Goal: Use online tool/utility

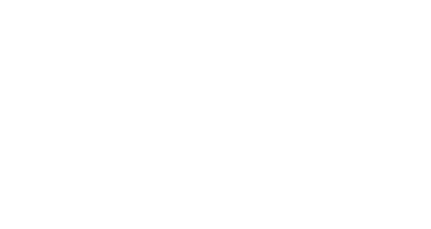
click at [354, 61] on div at bounding box center [215, 114] width 431 height 229
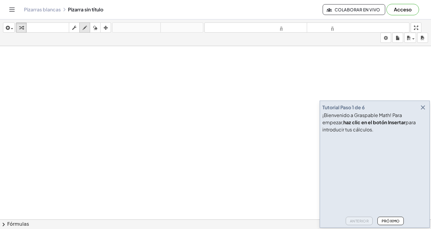
click at [84, 25] on icon "button" at bounding box center [85, 27] width 4 height 7
drag, startPoint x: 24, startPoint y: 62, endPoint x: 124, endPoint y: 51, distance: 100.0
drag, startPoint x: 41, startPoint y: 60, endPoint x: 49, endPoint y: 75, distance: 16.5
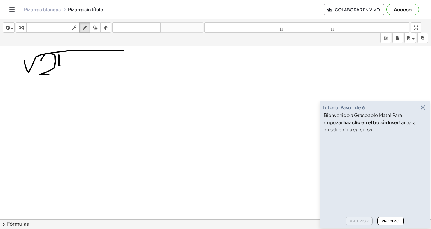
drag, startPoint x: 59, startPoint y: 55, endPoint x: 60, endPoint y: 66, distance: 10.9
drag, startPoint x: 62, startPoint y: 55, endPoint x: 64, endPoint y: 74, distance: 19.3
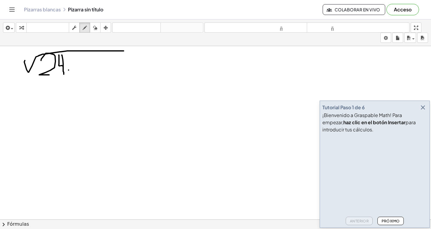
drag, startPoint x: 78, startPoint y: 56, endPoint x: 80, endPoint y: 74, distance: 18.1
drag, startPoint x: 78, startPoint y: 54, endPoint x: 83, endPoint y: 54, distance: 5.1
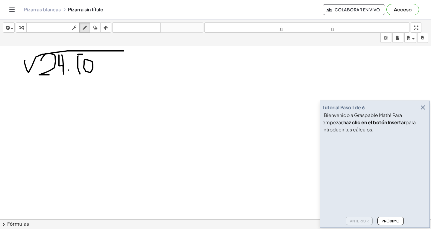
drag, startPoint x: 109, startPoint y: 60, endPoint x: 106, endPoint y: 75, distance: 15.9
drag, startPoint x: 111, startPoint y: 64, endPoint x: 113, endPoint y: 73, distance: 9.2
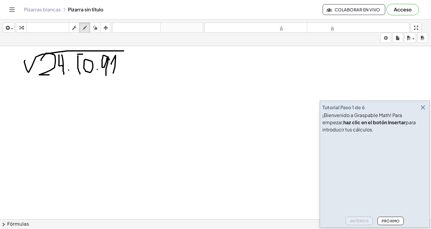
drag, startPoint x: 122, startPoint y: 56, endPoint x: 121, endPoint y: 67, distance: 11.5
drag, startPoint x: 118, startPoint y: 52, endPoint x: 126, endPoint y: 53, distance: 7.5
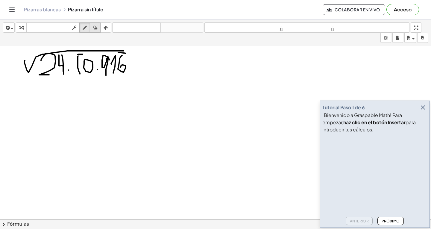
click at [99, 27] on div "button" at bounding box center [95, 27] width 8 height 7
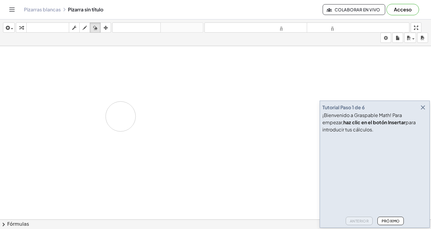
drag, startPoint x: 132, startPoint y: 60, endPoint x: 121, endPoint y: 116, distance: 58.0
click at [76, 24] on icon "button" at bounding box center [74, 27] width 4 height 7
click at [83, 29] on div "button" at bounding box center [85, 27] width 8 height 7
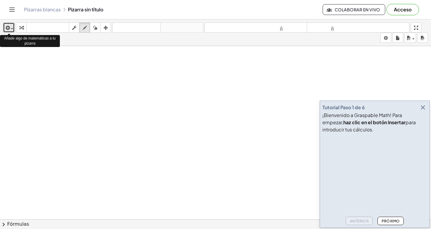
click at [13, 27] on div "button" at bounding box center [8, 27] width 9 height 7
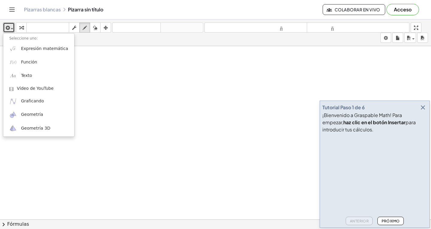
drag, startPoint x: 96, startPoint y: 66, endPoint x: 63, endPoint y: 66, distance: 33.2
